Goal: Download file/media

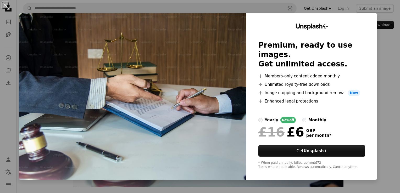
click at [396, 45] on div "An X shape Unsplash+ Premium, ready to use images. Get unlimited access. A plus…" at bounding box center [200, 96] width 400 height 193
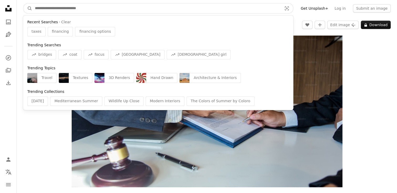
click at [81, 9] on input "Find visuals sitewide" at bounding box center [156, 8] width 248 height 10
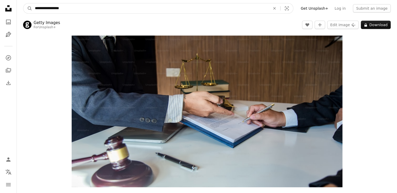
type input "**********"
click at [23, 3] on button "A magnifying glass" at bounding box center [27, 8] width 9 height 10
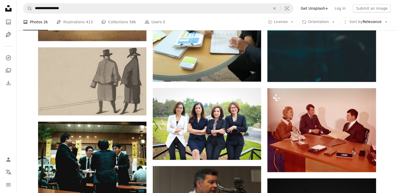
scroll to position [377, 0]
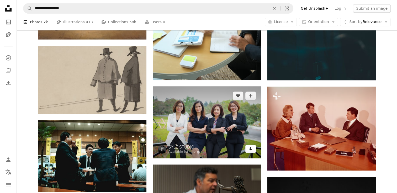
click at [252, 151] on icon "Arrow pointing down" at bounding box center [250, 149] width 4 height 6
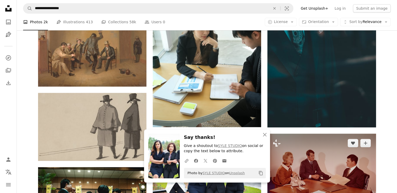
scroll to position [327, 0]
